Goal: Transaction & Acquisition: Obtain resource

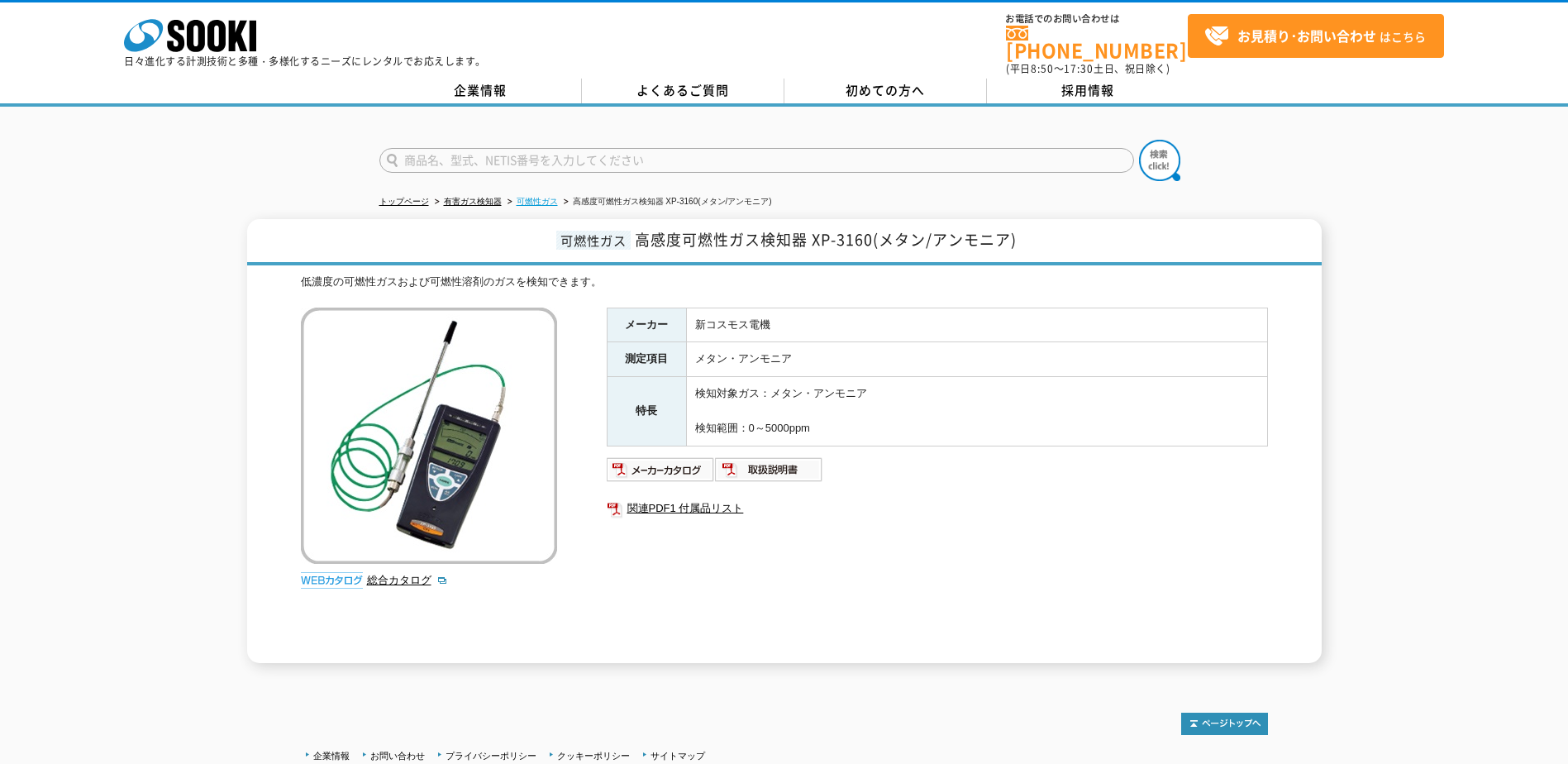
click at [542, 197] on link "可燃性ガス" at bounding box center [537, 201] width 41 height 9
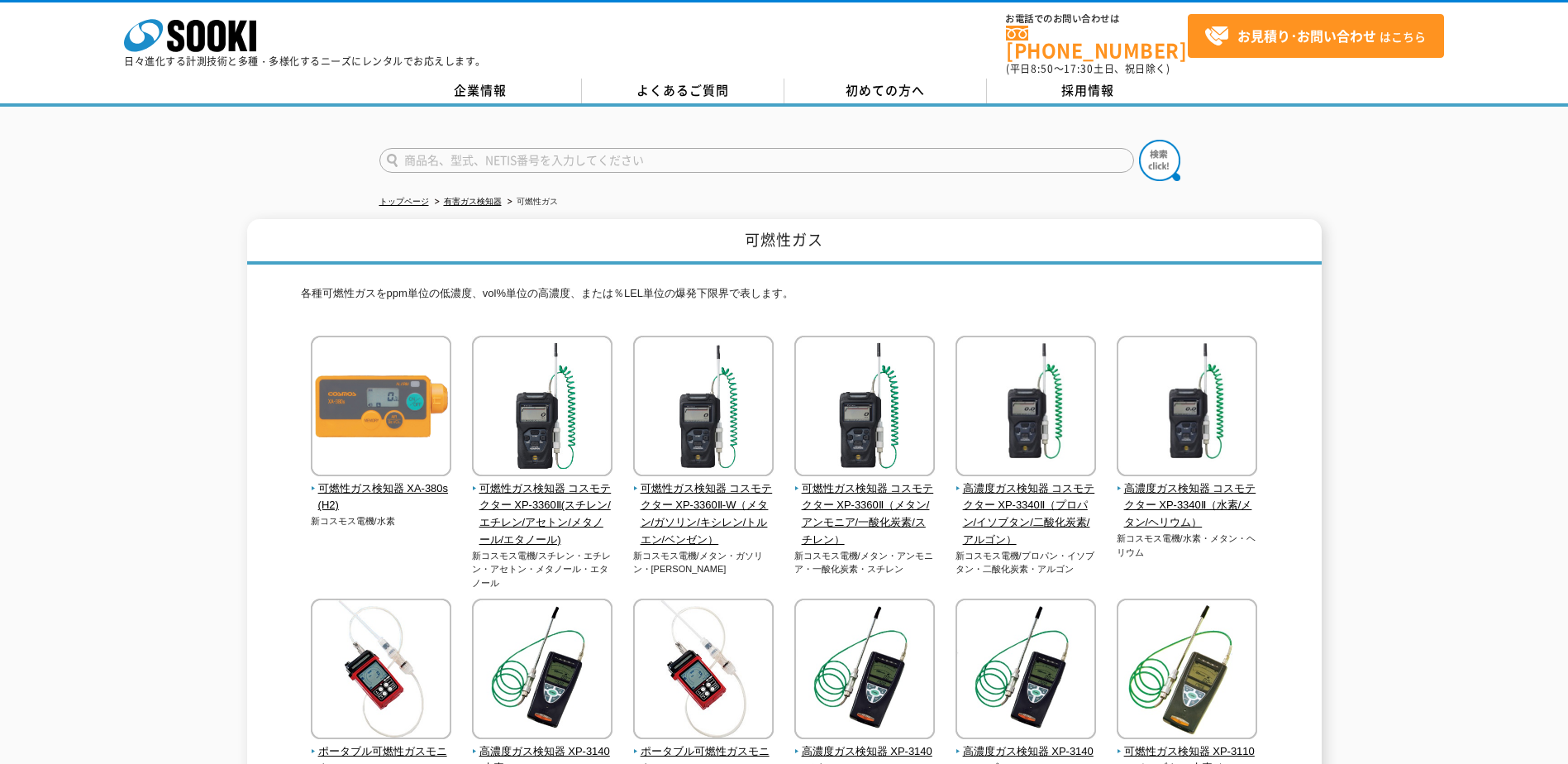
click at [529, 149] on input "text" at bounding box center [757, 161] width 755 height 25
type input "アンモニア"
click at [1139, 140] on button at bounding box center [1160, 160] width 41 height 41
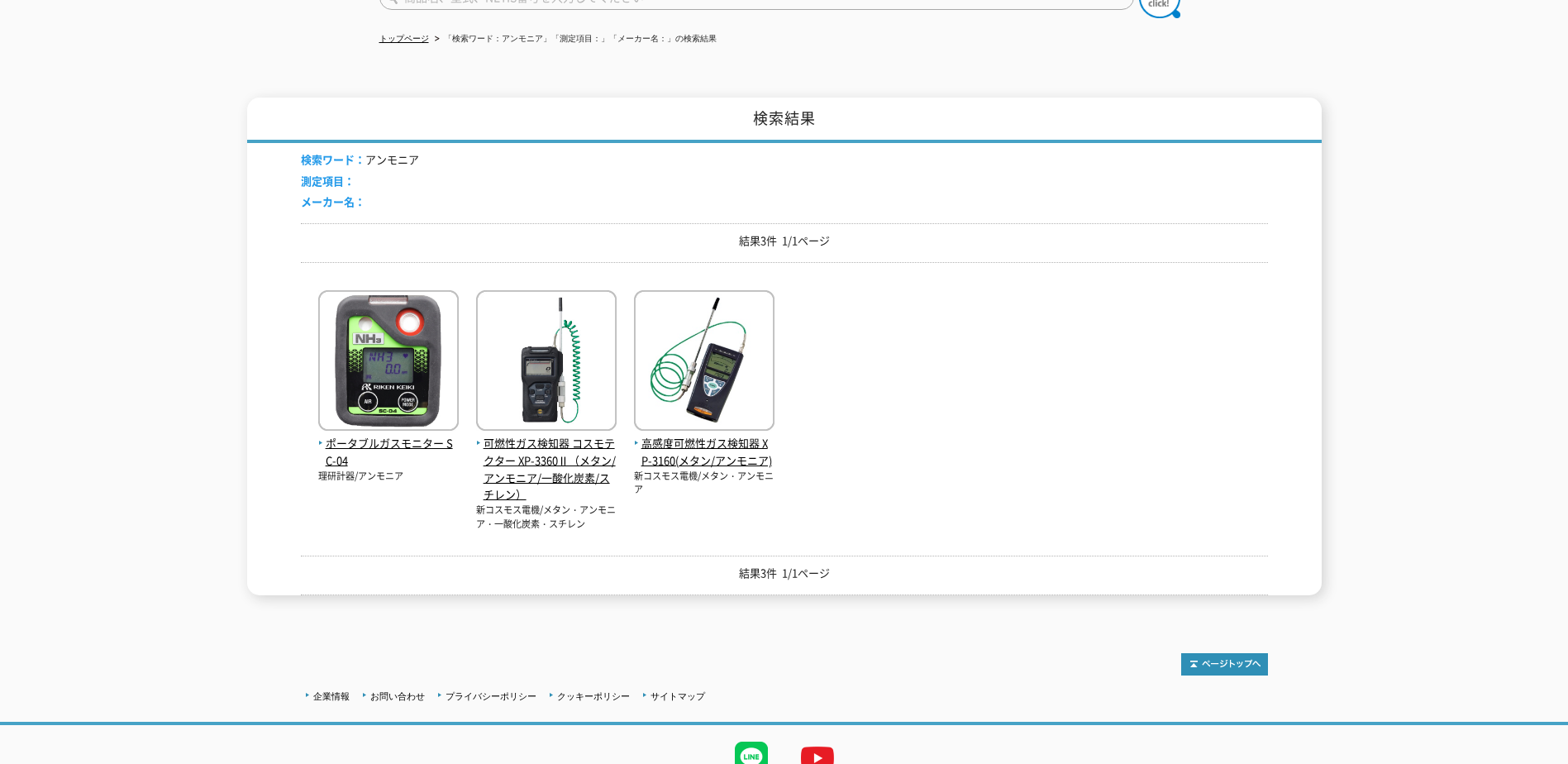
scroll to position [166, 0]
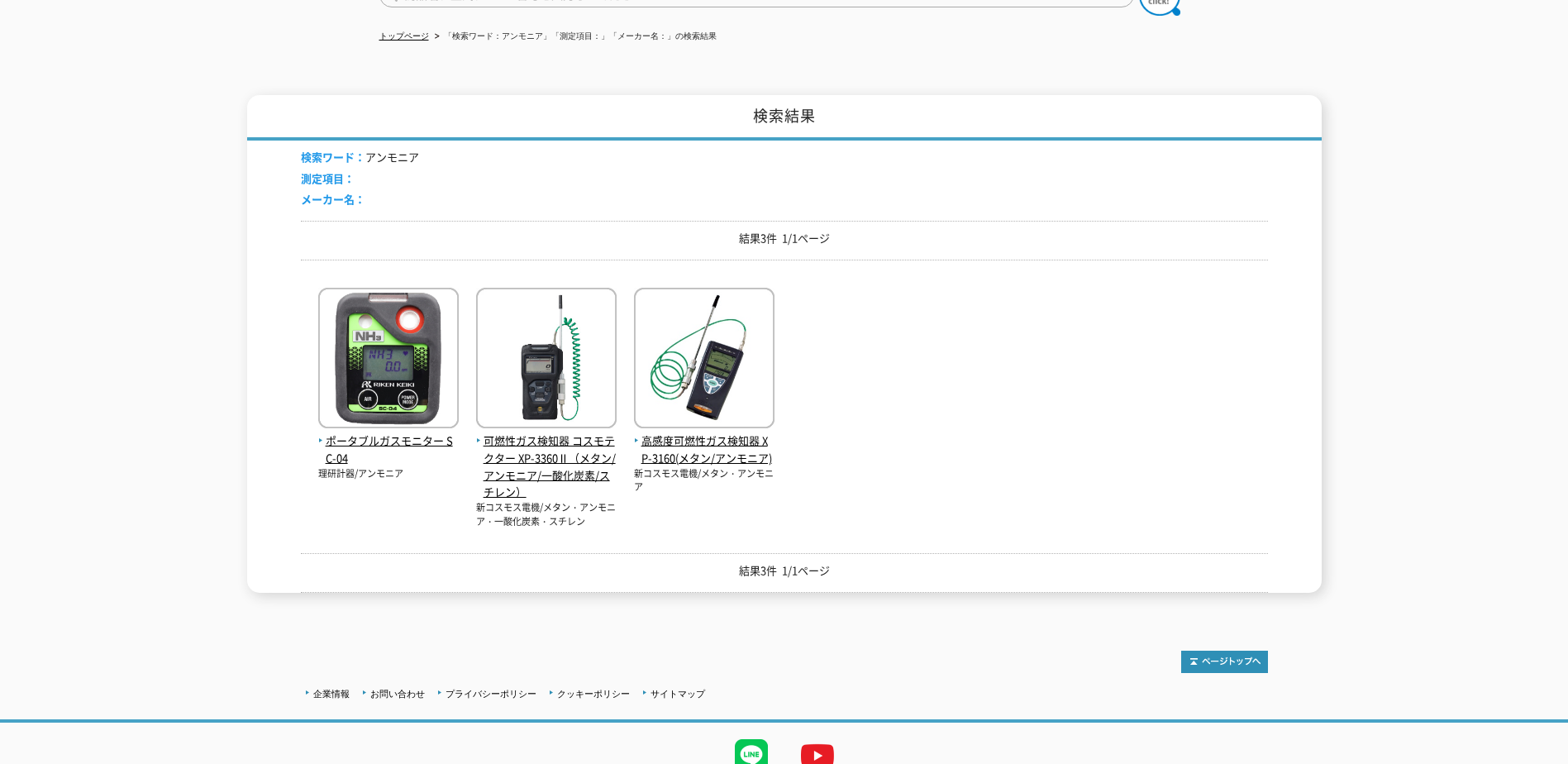
click at [1018, 292] on div "ポータブルガスモニター SC-04 理研計器/アンモニア 可燃性ガス検知器 コスモテクター XP-3360Ⅱ（メタン/アンモニア/一酸化炭素/スチレン）" at bounding box center [784, 401] width 967 height 256
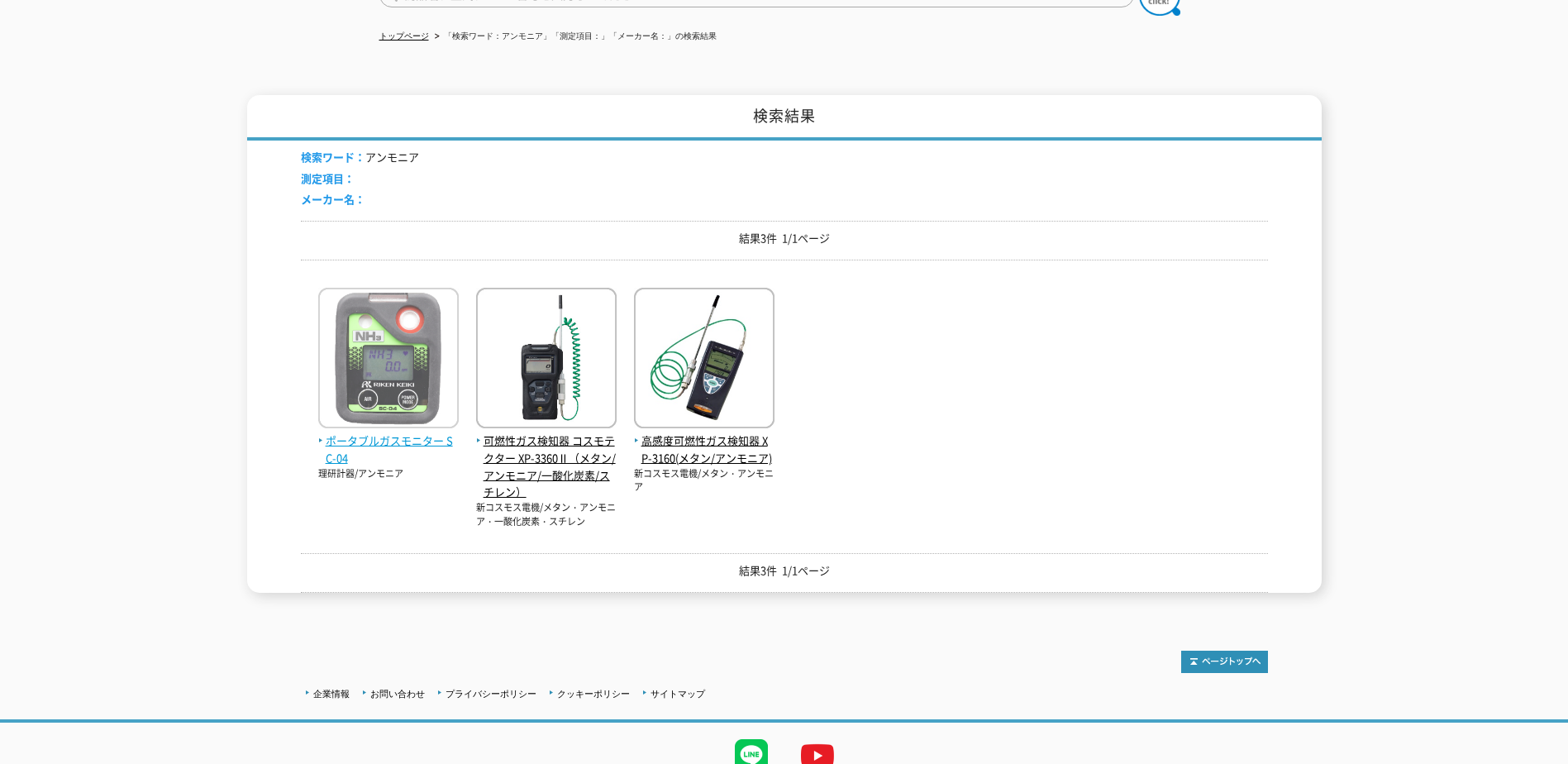
click at [408, 343] on img at bounding box center [388, 360] width 140 height 145
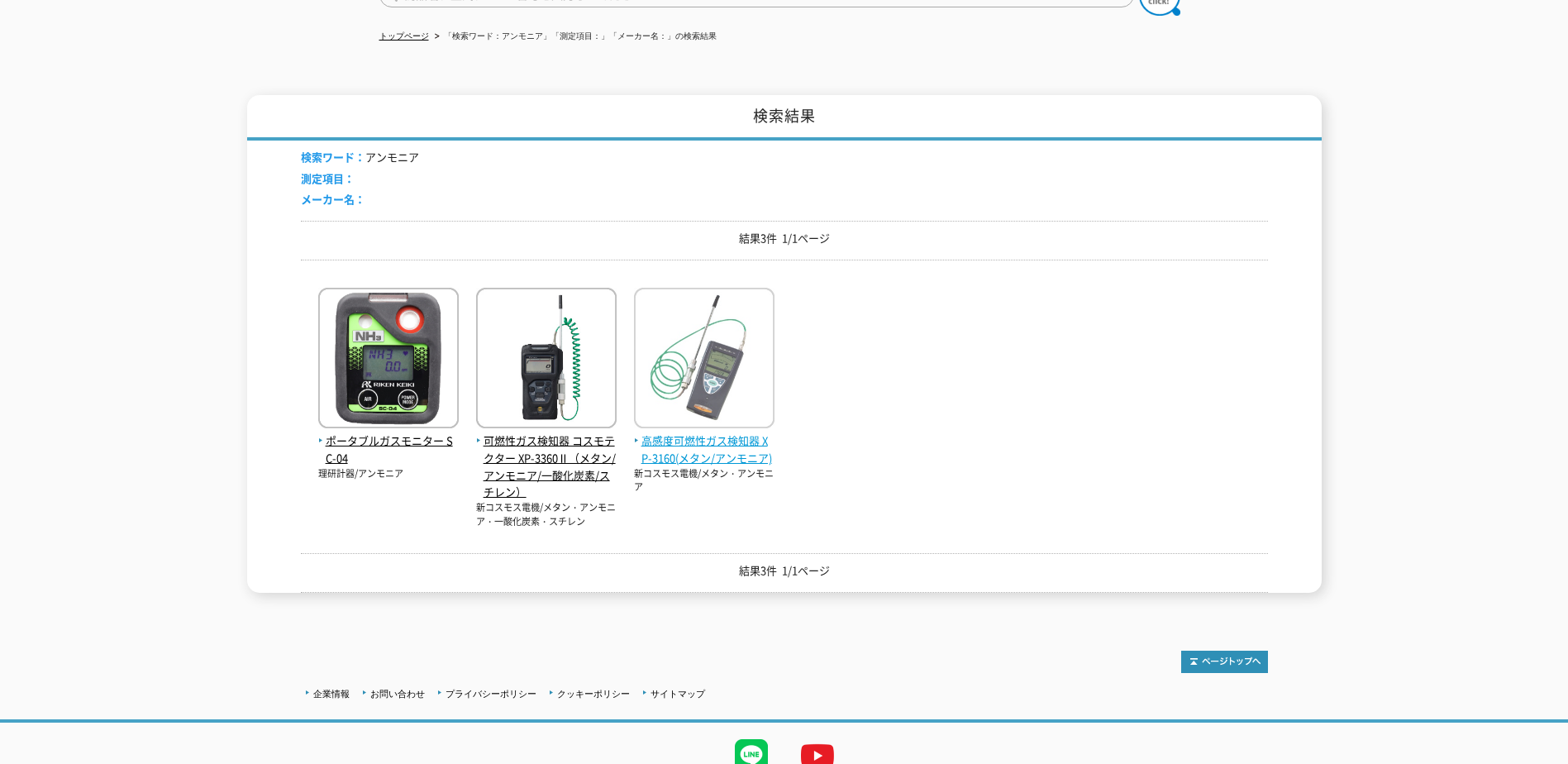
click at [713, 366] on img at bounding box center [704, 360] width 140 height 145
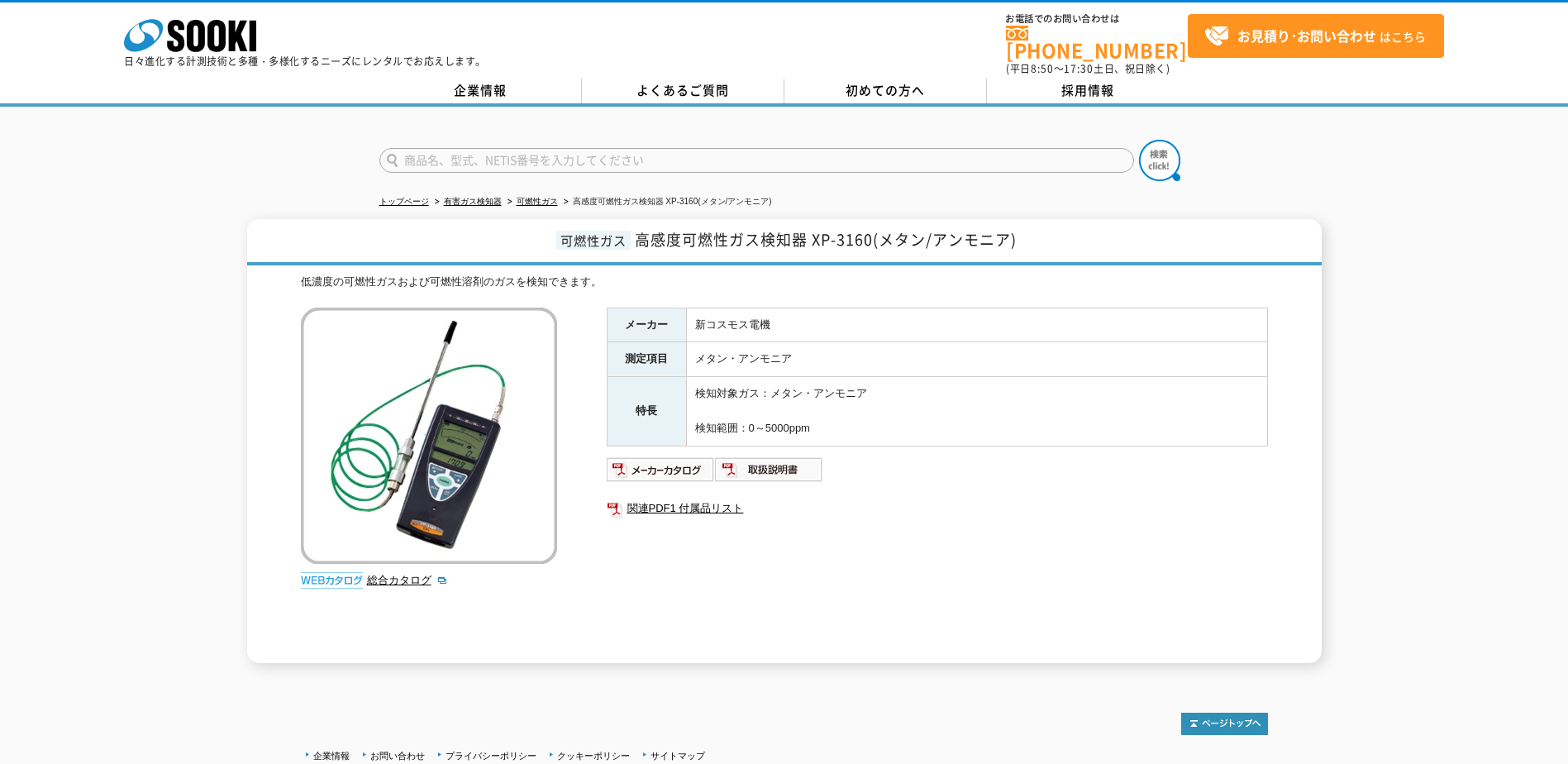
click at [1349, 347] on div "可燃性ガス 高感度可燃性ガス検知器 XP-3160(メタン/アンモニア) 低濃度の可燃性ガスおよび可燃性溶剤のガスを検知できます。 総合カタログ メーカー 新…" at bounding box center [784, 441] width 1568 height 444
click at [677, 498] on link "関連PDF1 付属品リスト" at bounding box center [937, 508] width 661 height 22
click at [981, 185] on ul "トップページ 有害ガス検知器 可燃性ガス 高感度可燃性ガス検知器 XP-3160(メタン/アンモニア)" at bounding box center [785, 202] width 810 height 34
drag, startPoint x: 1049, startPoint y: 234, endPoint x: 554, endPoint y: 231, distance: 495.0
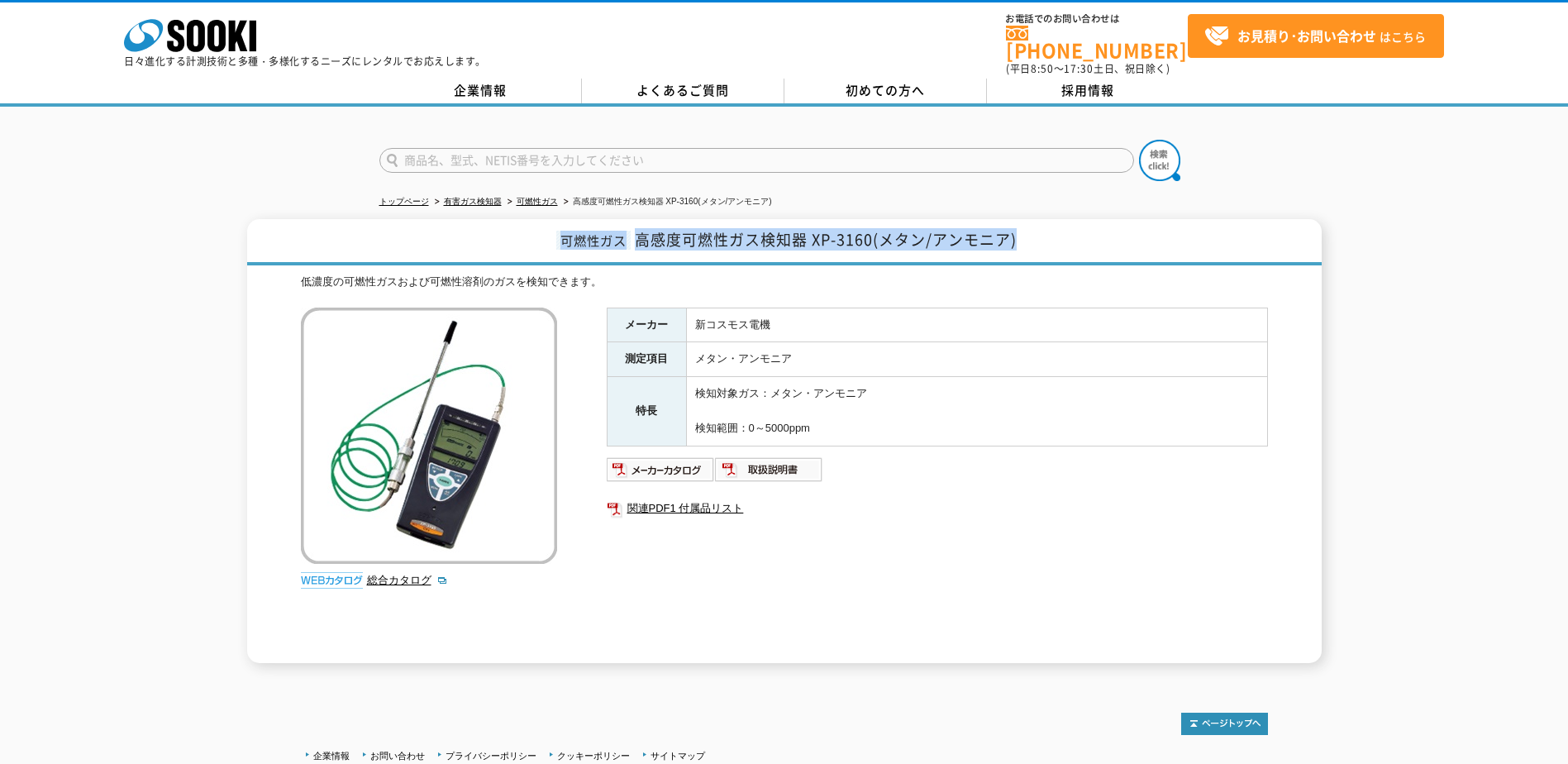
click at [554, 231] on h1 "可燃性ガス 高感度可燃性ガス検知器 XP-3160(メタン/アンモニア)" at bounding box center [784, 242] width 1075 height 46
drag, startPoint x: 554, startPoint y: 231, endPoint x: 473, endPoint y: 225, distance: 81.2
click at [473, 225] on h1 "可燃性ガス 高感度可燃性ガス検知器 XP-3160(メタン/アンモニア)" at bounding box center [784, 242] width 1075 height 46
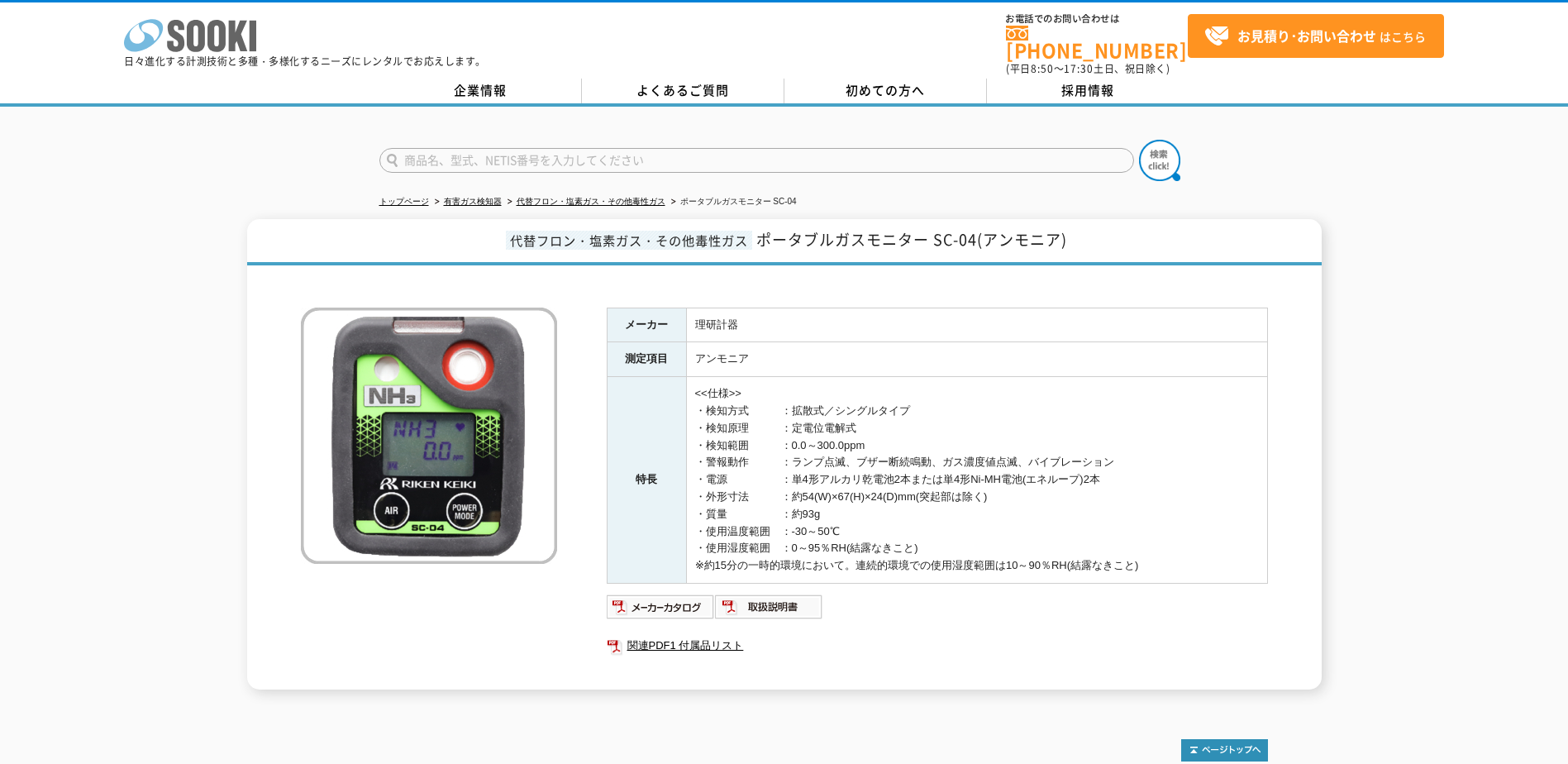
click at [229, 42] on polygon at bounding box center [239, 36] width 19 height 30
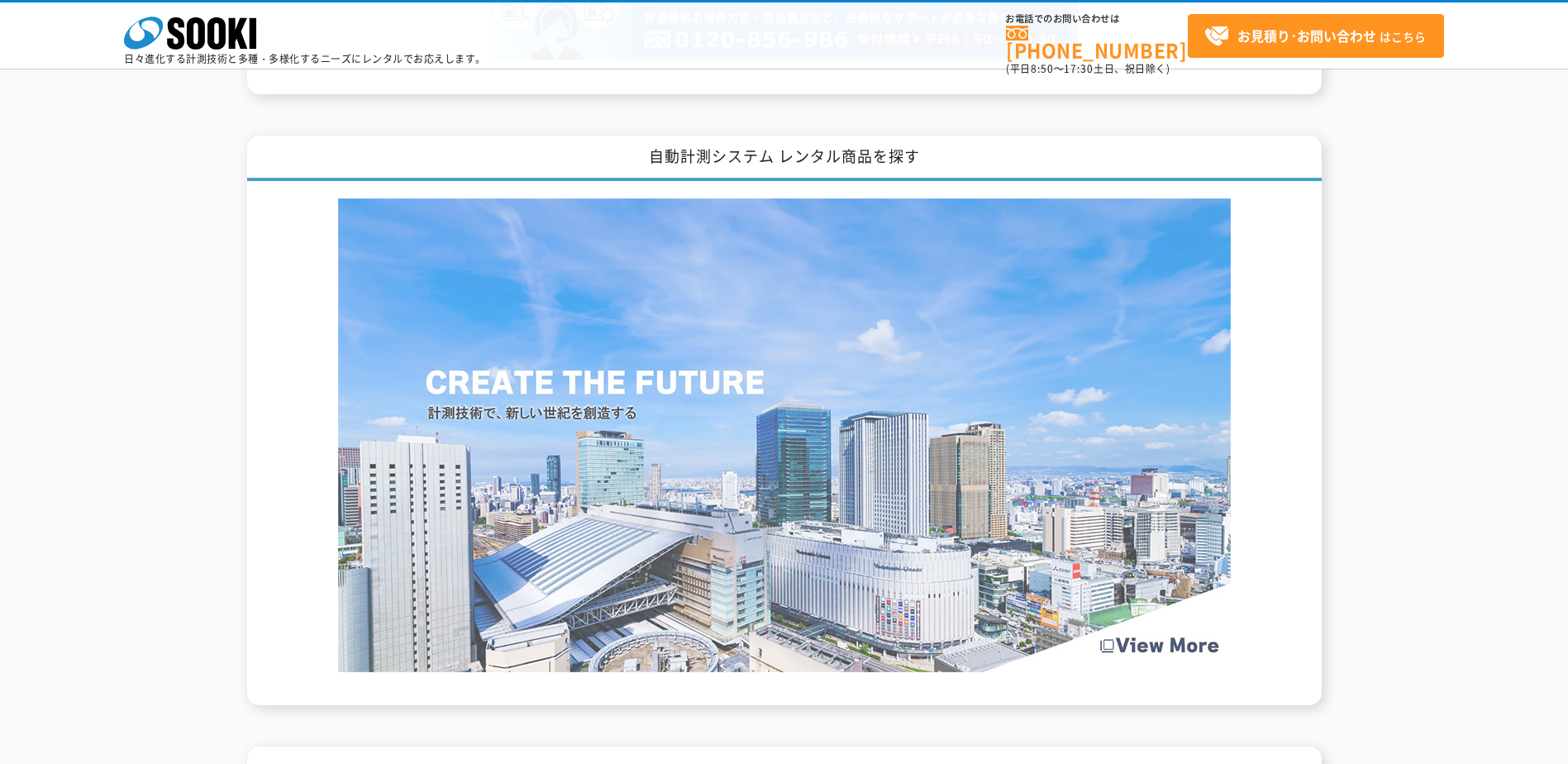
scroll to position [1381, 0]
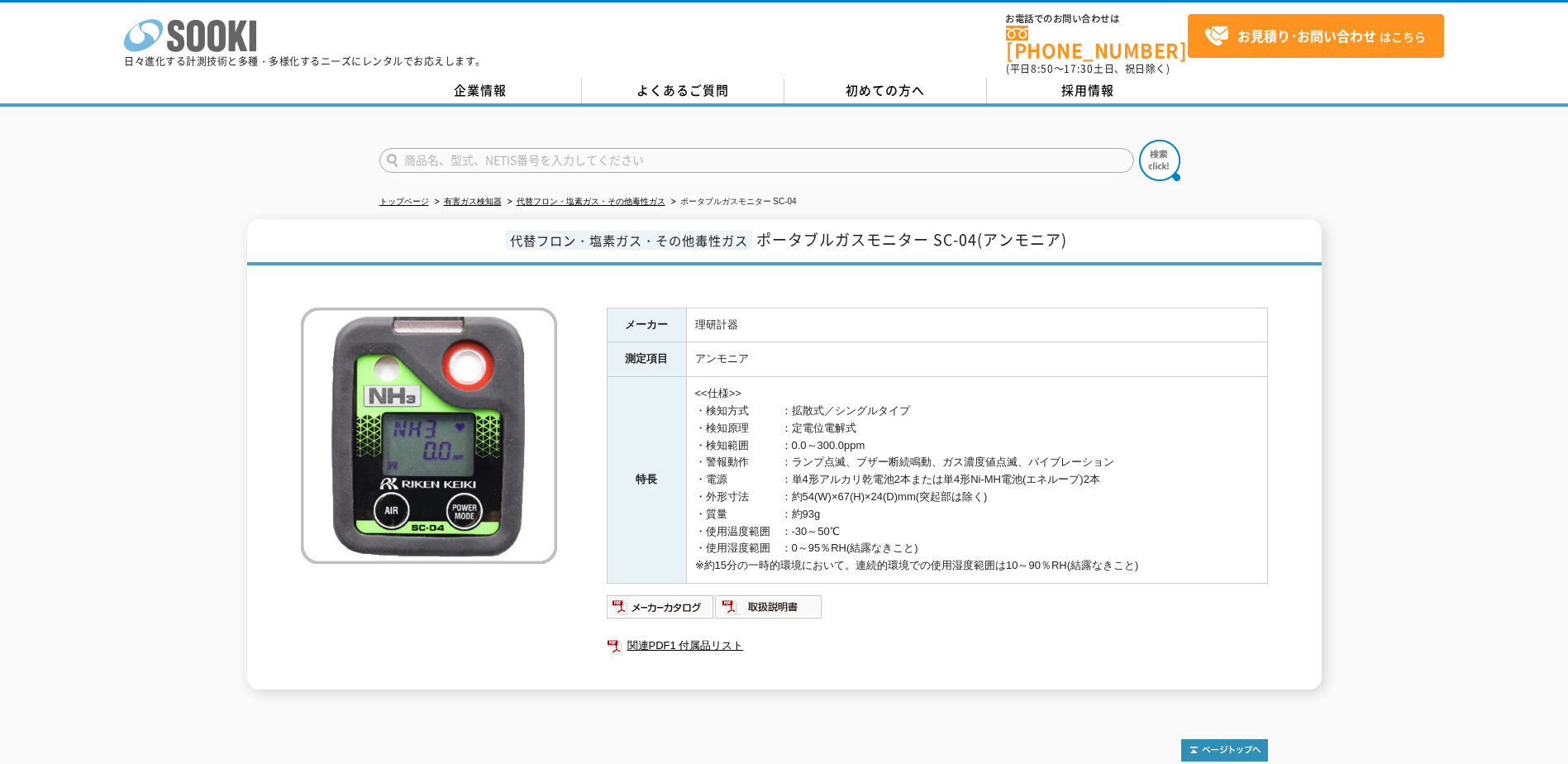
click at [223, 26] on icon at bounding box center [217, 36] width 18 height 32
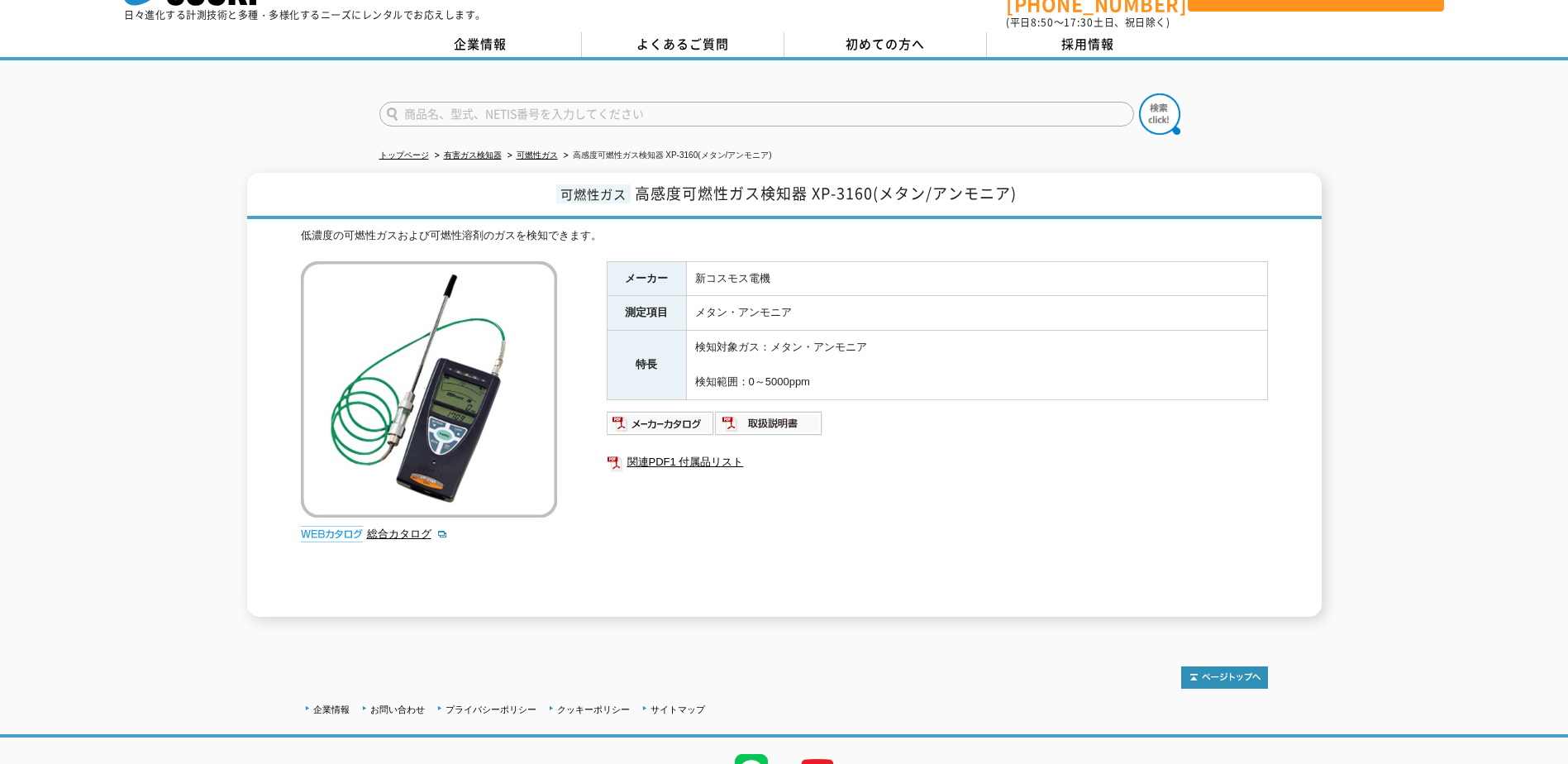
scroll to position [82, 0]
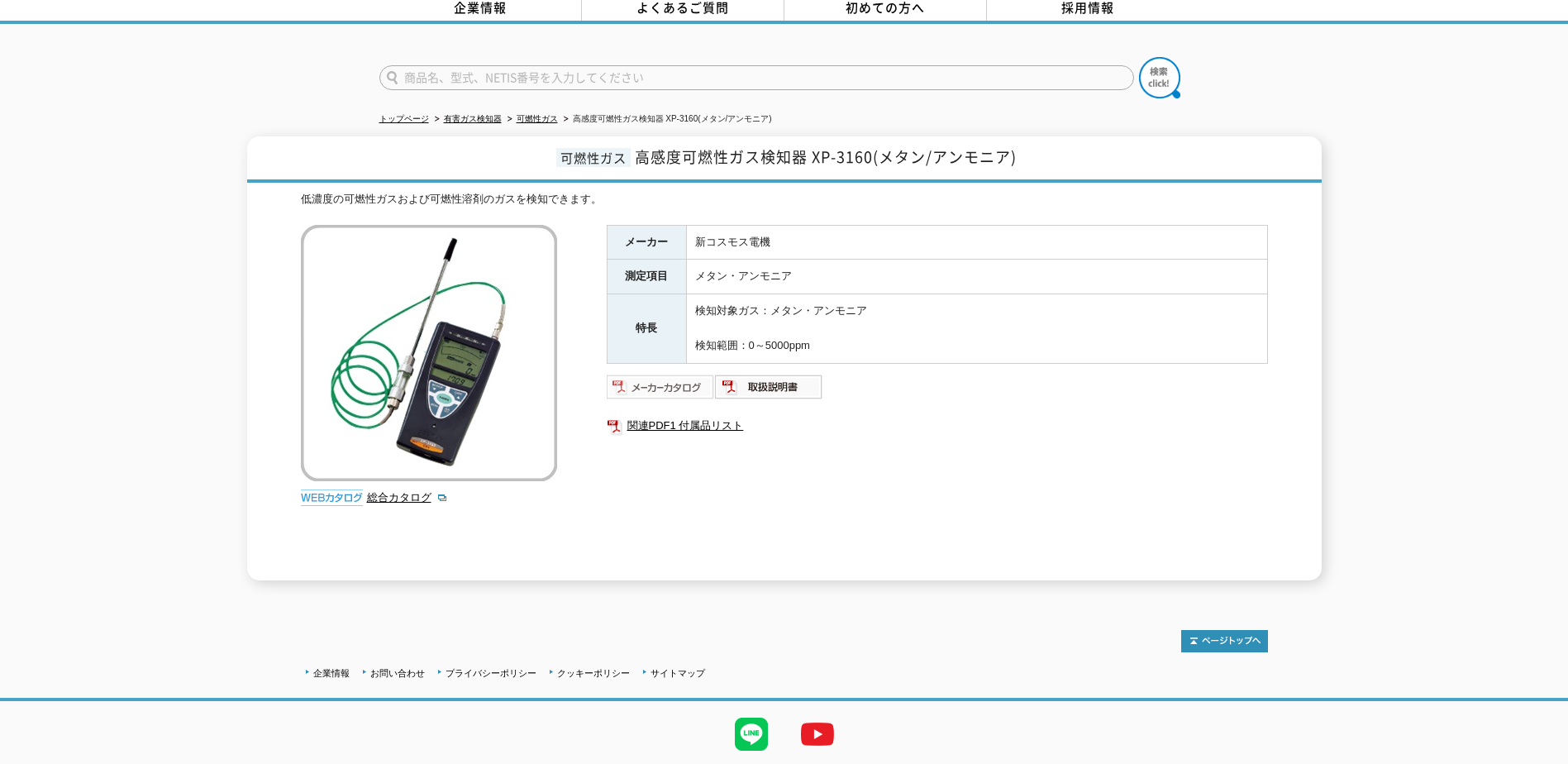
click at [693, 374] on img at bounding box center [660, 387] width 108 height 26
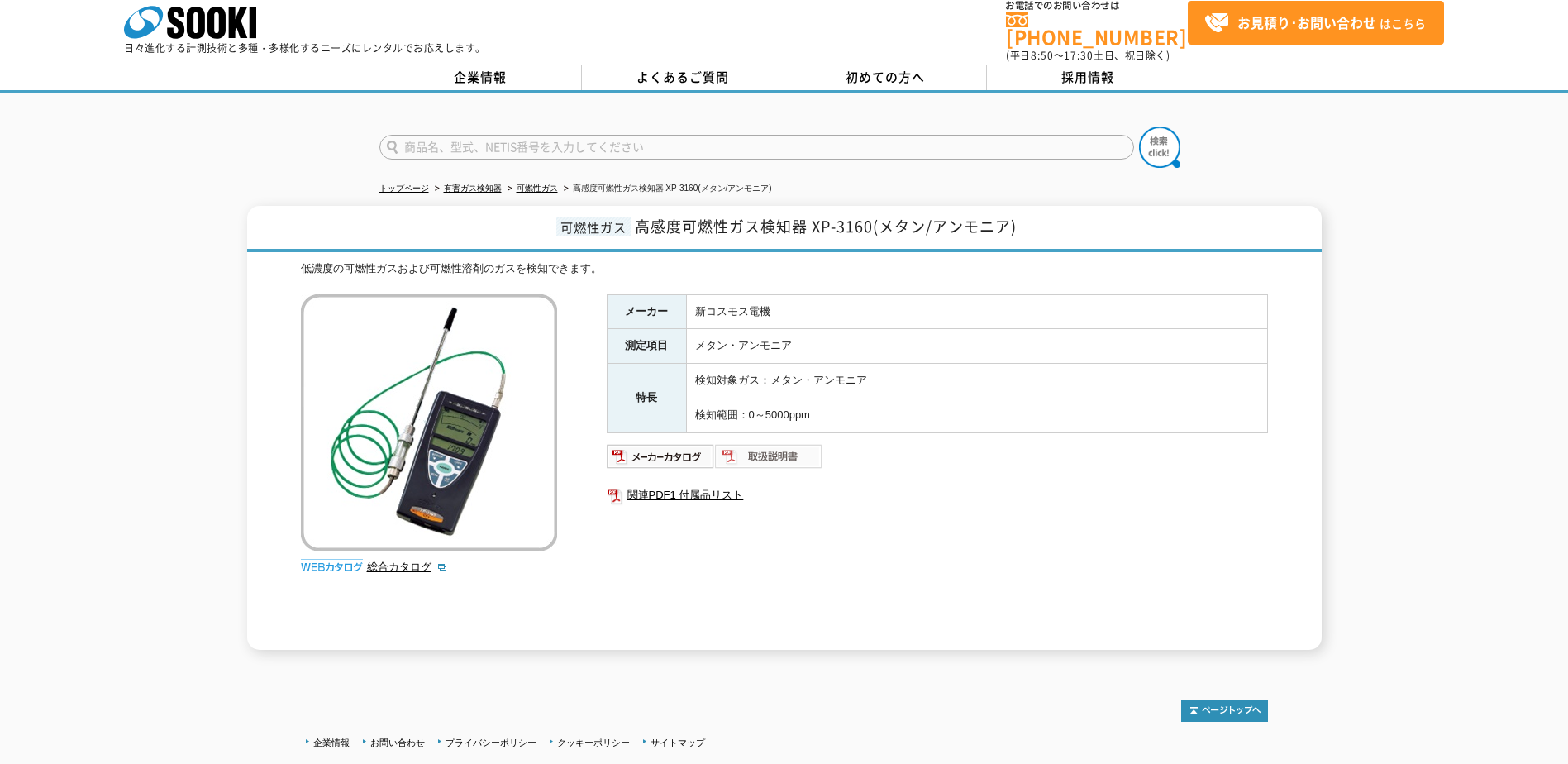
scroll to position [0, 0]
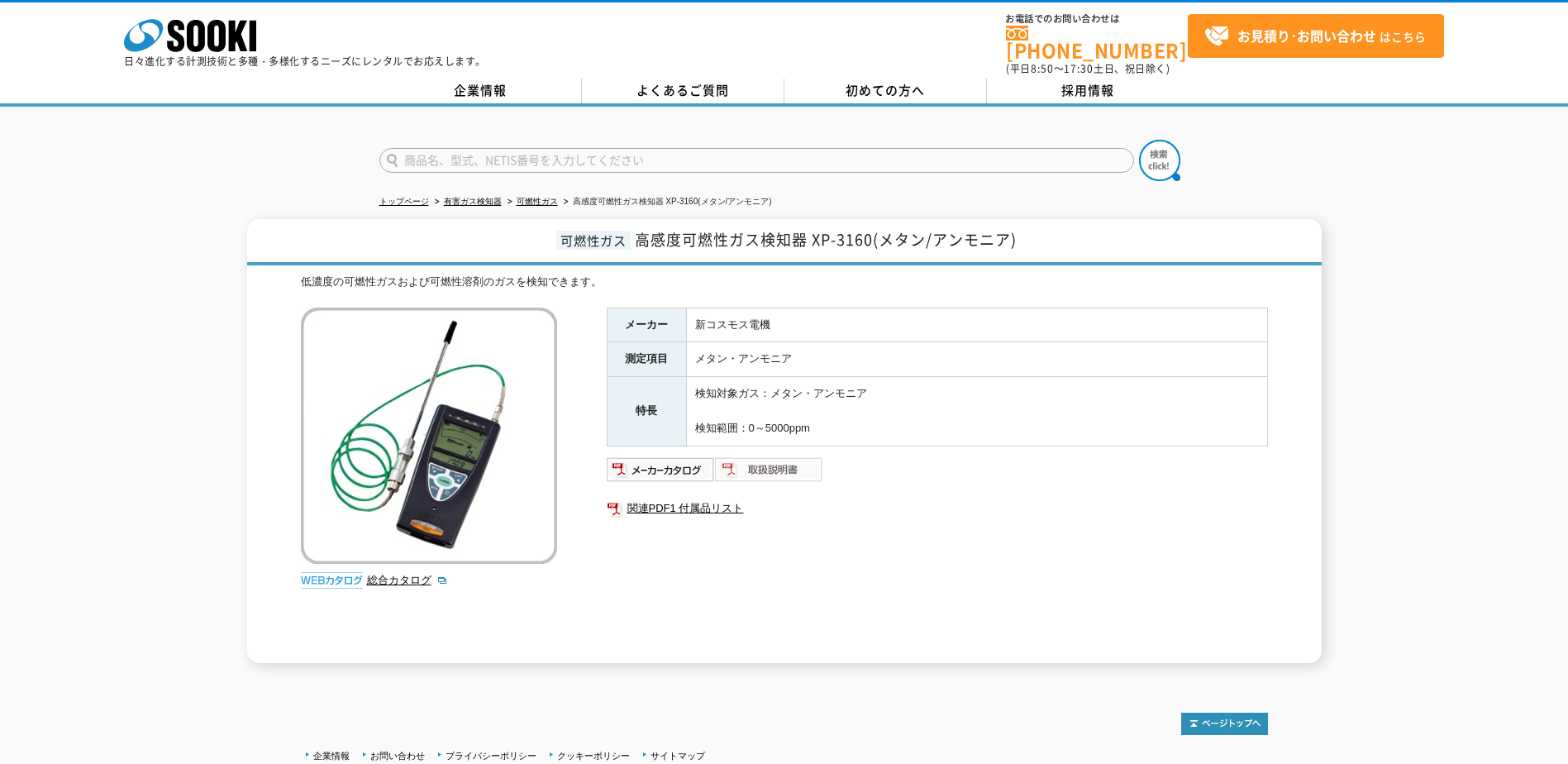
click at [766, 464] on img at bounding box center [769, 469] width 108 height 26
